Goal: Navigation & Orientation: Find specific page/section

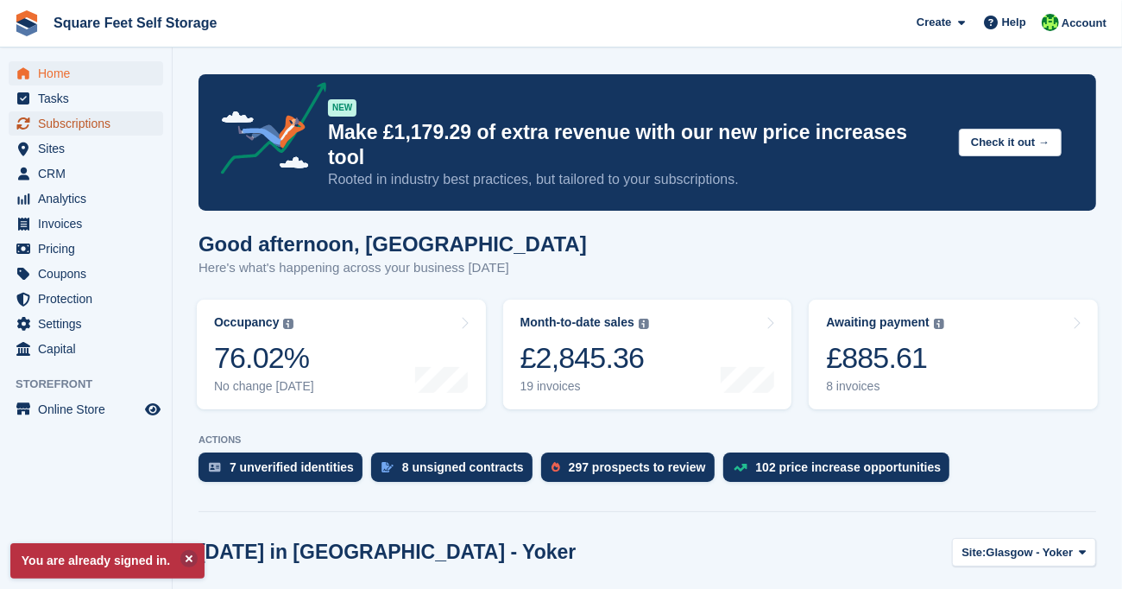
click at [78, 120] on span "Subscriptions" at bounding box center [90, 123] width 104 height 24
click at [80, 149] on span "Sites" at bounding box center [90, 148] width 104 height 24
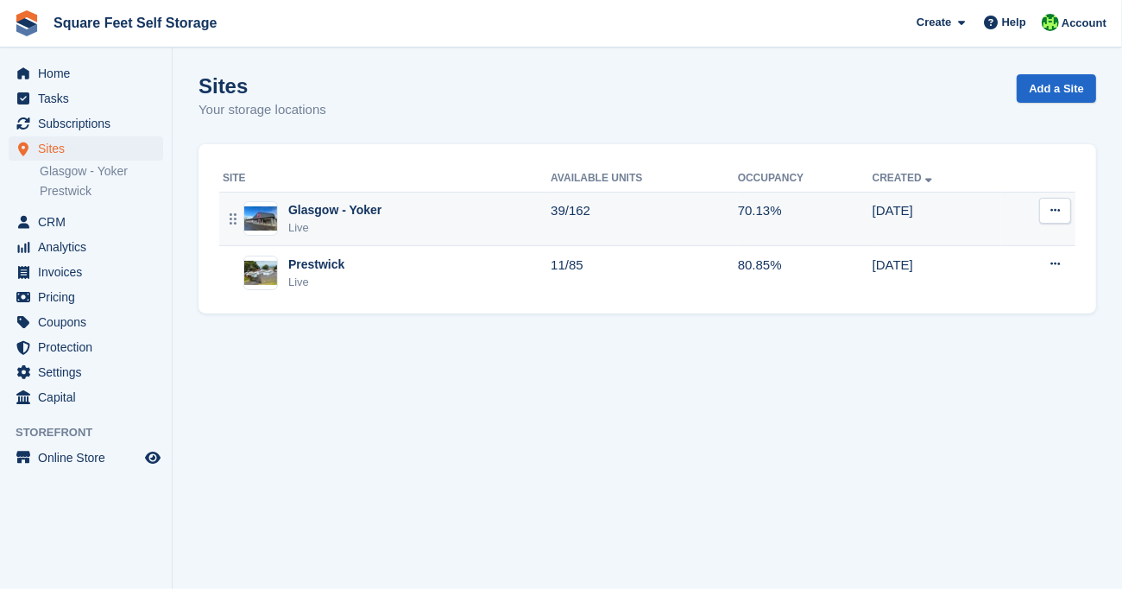
click at [343, 218] on div "Glasgow - Yoker" at bounding box center [334, 210] width 93 height 18
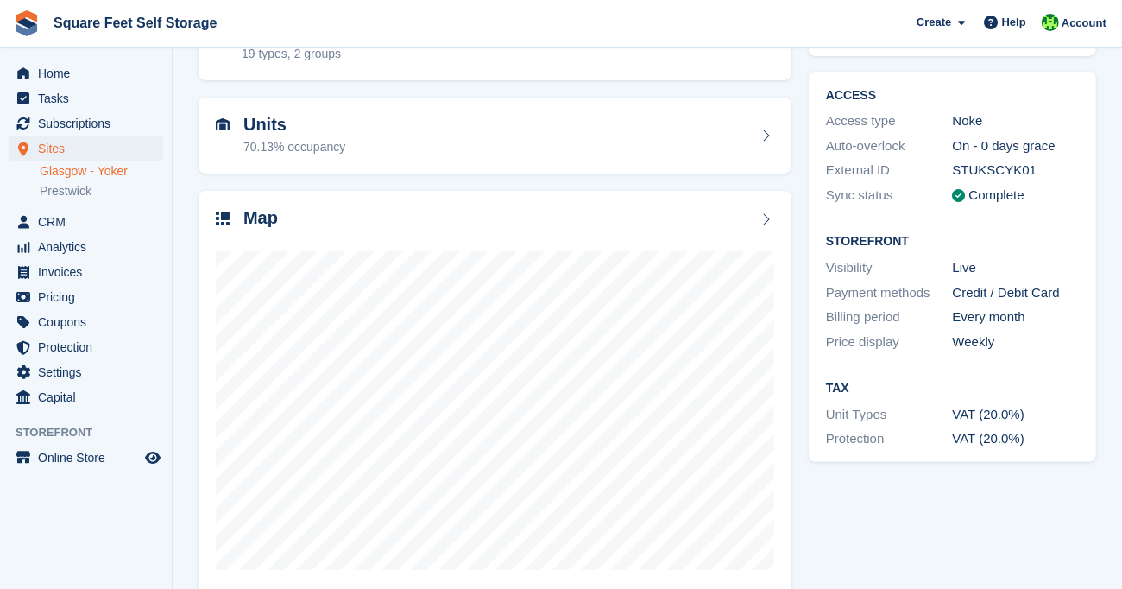
scroll to position [147, 0]
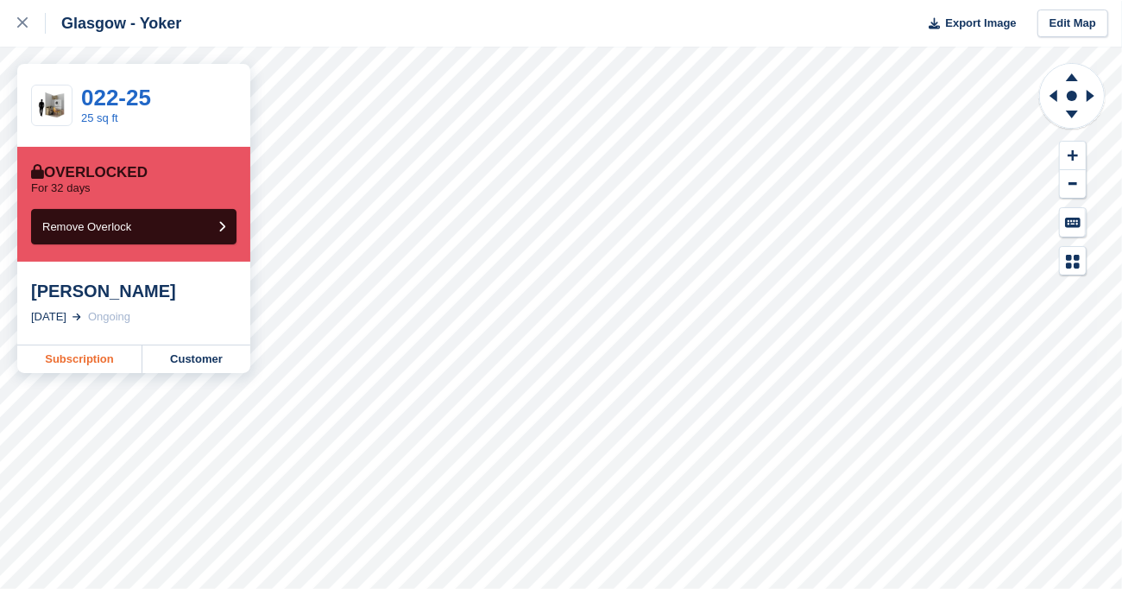
click at [90, 367] on link "Subscription" at bounding box center [79, 359] width 125 height 28
click at [95, 358] on link "Subscription" at bounding box center [79, 359] width 125 height 28
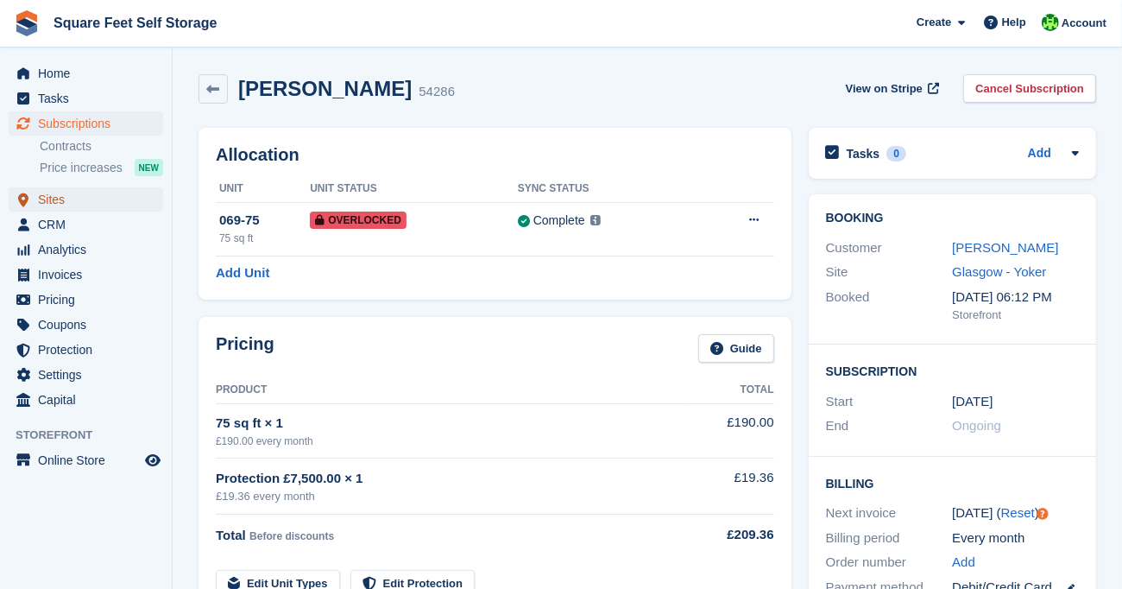
click at [66, 200] on span "Sites" at bounding box center [90, 199] width 104 height 24
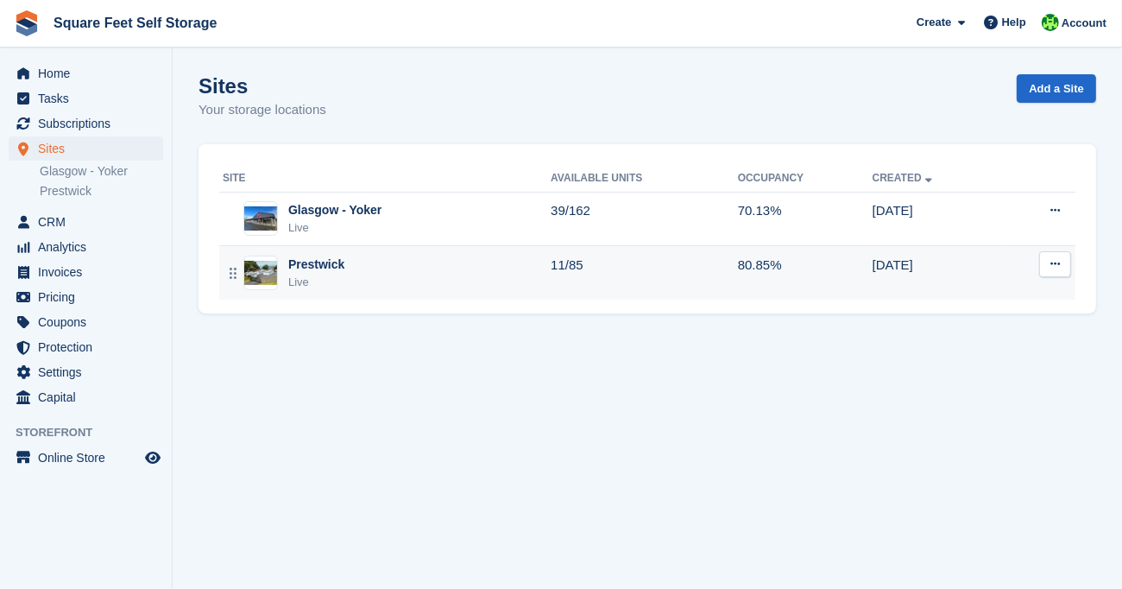
click at [318, 271] on div "Prestwick" at bounding box center [316, 265] width 56 height 18
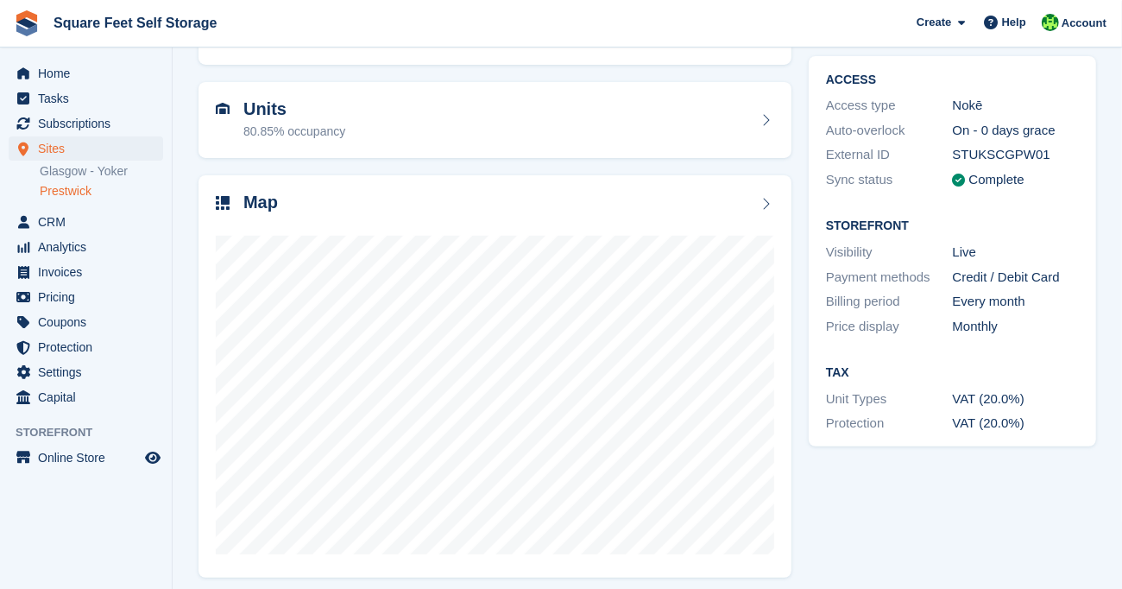
scroll to position [147, 0]
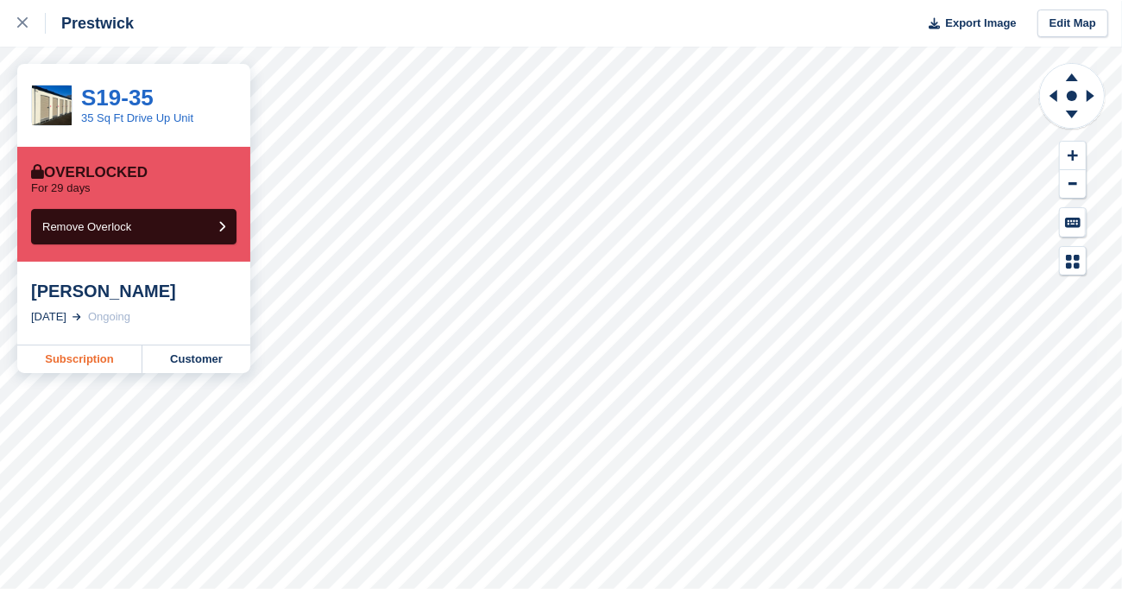
click at [67, 358] on link "Subscription" at bounding box center [79, 359] width 125 height 28
